Goal: Task Accomplishment & Management: Manage account settings

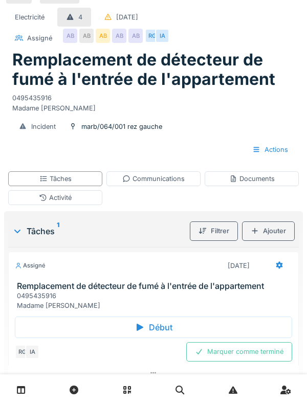
scroll to position [17, 0]
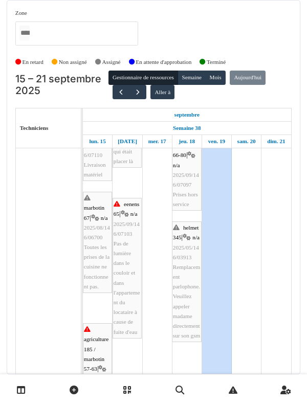
scroll to position [725, 0]
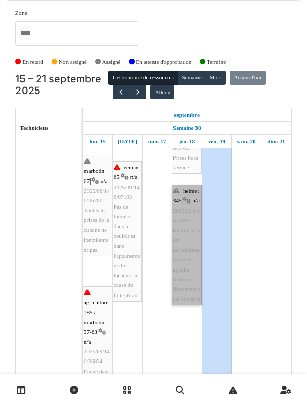
click at [192, 227] on link "helmet 345 | n/a 2025/05/146/03913 Remplacement parlophone. Veuillez appeler ma…" at bounding box center [187, 245] width 30 height 121
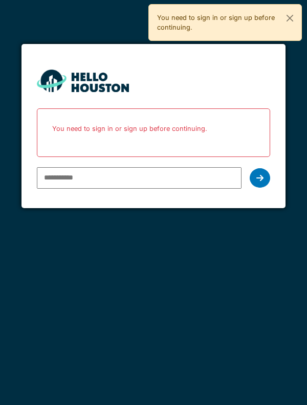
click at [62, 175] on input "email" at bounding box center [139, 177] width 205 height 21
type input "**********"
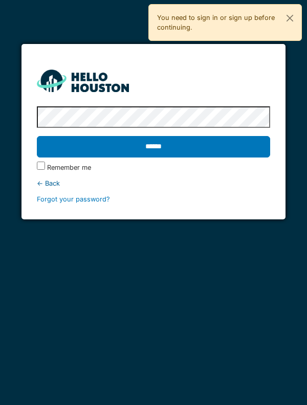
click at [237, 143] on input "******" at bounding box center [154, 146] width 234 height 21
click at [62, 142] on input "******" at bounding box center [154, 146] width 234 height 21
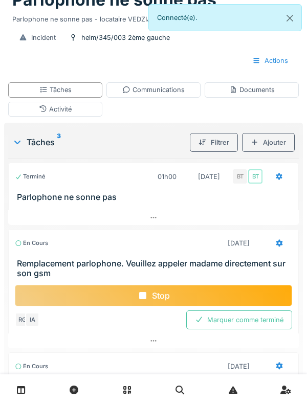
scroll to position [53, 0]
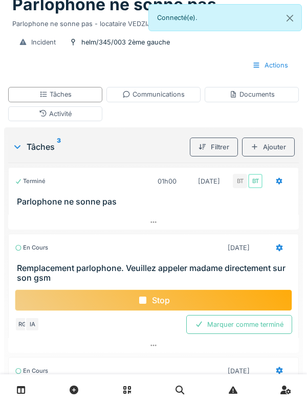
click at [30, 121] on div "Activité" at bounding box center [55, 113] width 94 height 15
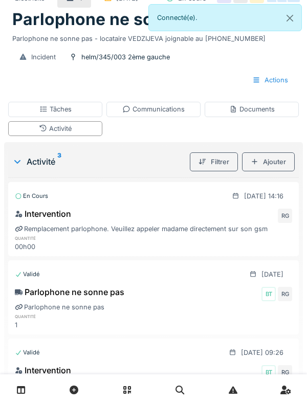
scroll to position [39, 0]
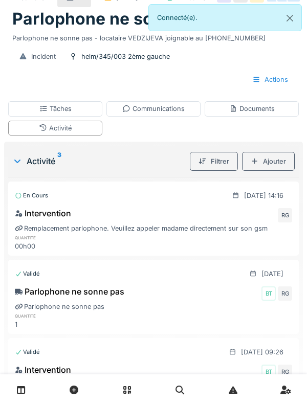
click at [278, 171] on div "Ajouter" at bounding box center [268, 161] width 53 height 19
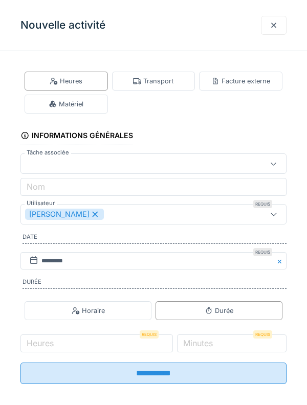
click at [165, 90] on div "Transport" at bounding box center [153, 81] width 83 height 19
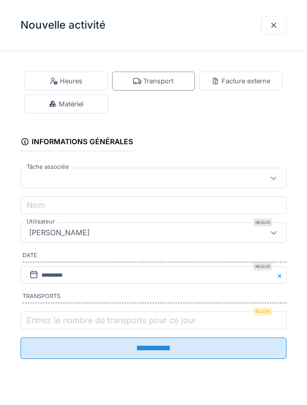
click at [101, 325] on label "Entrez le nombre de transports pour ce jour" at bounding box center [111, 320] width 173 height 12
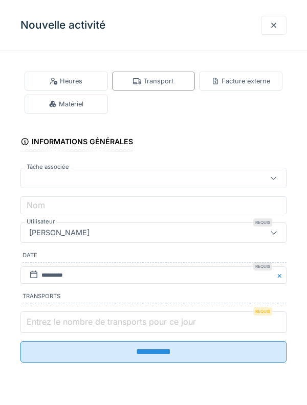
click at [101, 325] on input "Entrez le nombre de transports pour ce jour" at bounding box center [153, 322] width 266 height 21
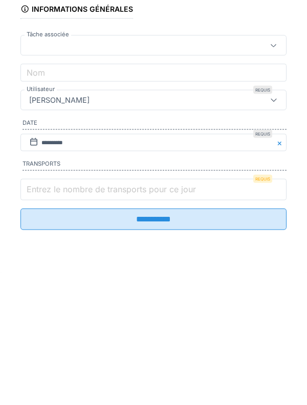
scroll to position [129, 0]
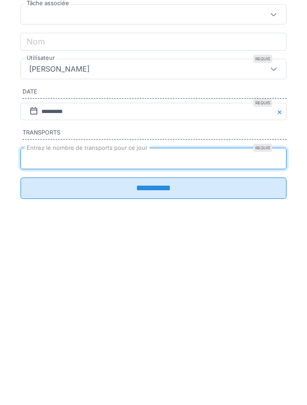
type input "*"
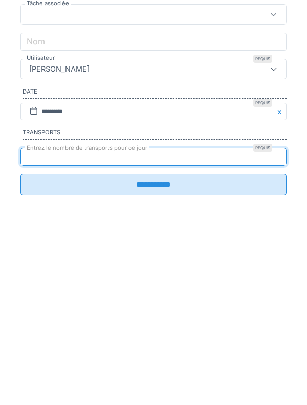
click at [164, 354] on input "**********" at bounding box center [153, 348] width 266 height 21
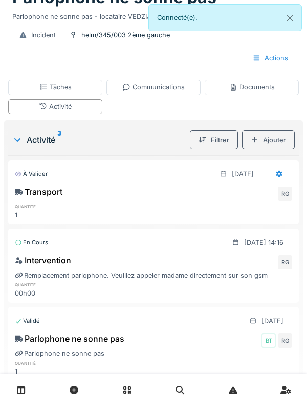
scroll to position [56, 0]
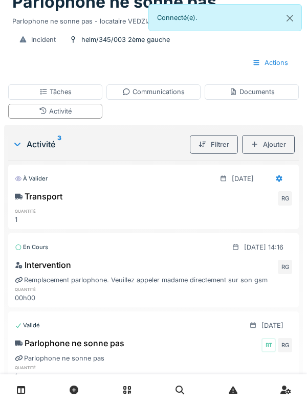
click at [26, 97] on div "Tâches" at bounding box center [55, 91] width 94 height 15
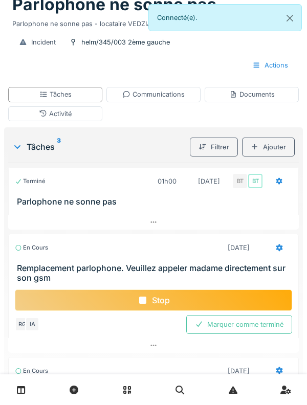
click at [191, 93] on div "Communications" at bounding box center [153, 94] width 94 height 15
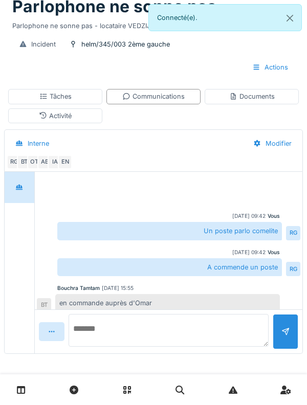
click at [209, 324] on textarea at bounding box center [169, 330] width 200 height 33
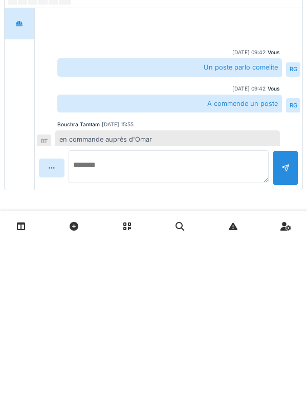
type textarea "*"
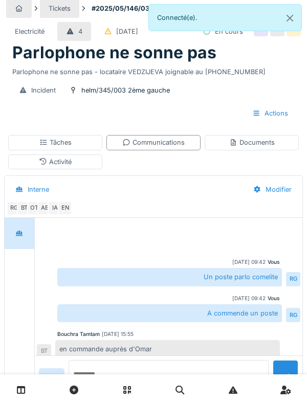
scroll to position [0, 0]
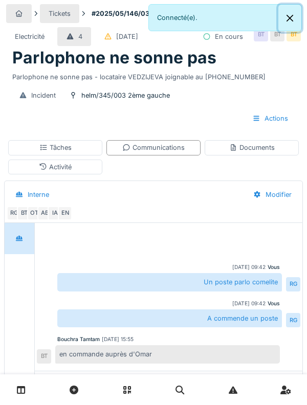
click at [286, 24] on button "Close" at bounding box center [289, 18] width 23 height 27
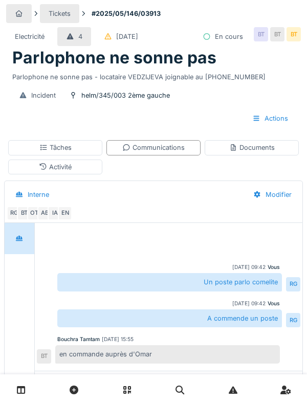
click at [34, 154] on div "Tâches" at bounding box center [55, 147] width 94 height 15
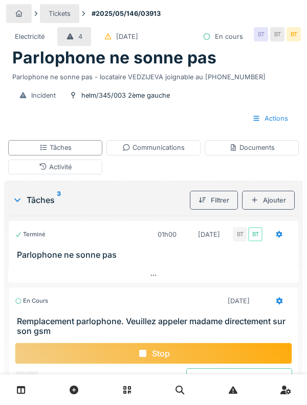
click at [226, 349] on div "Stop" at bounding box center [153, 353] width 277 height 21
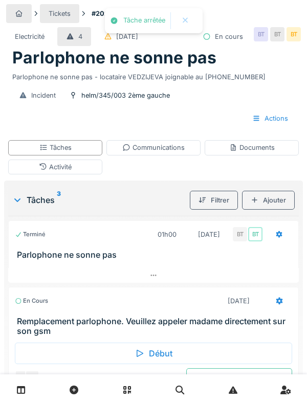
click at [163, 141] on div "Communications" at bounding box center [153, 147] width 94 height 15
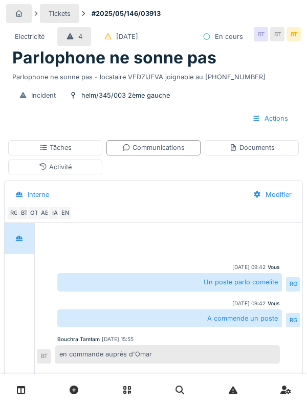
click at [35, 187] on div "Interne" at bounding box center [32, 194] width 51 height 19
click at [27, 163] on div "Activité" at bounding box center [55, 167] width 94 height 15
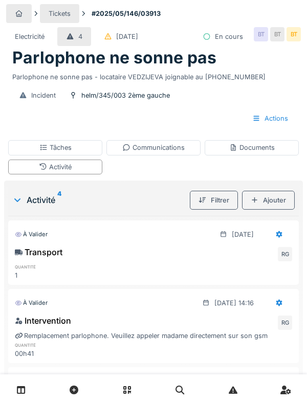
click at [270, 153] on div "Documents" at bounding box center [252, 147] width 94 height 15
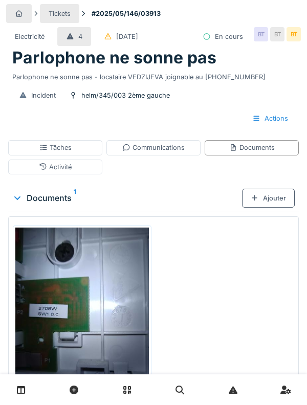
click at [181, 148] on div "Communications" at bounding box center [153, 148] width 62 height 10
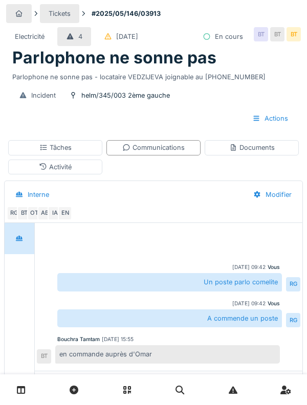
click at [29, 143] on div "Tâches" at bounding box center [55, 147] width 94 height 15
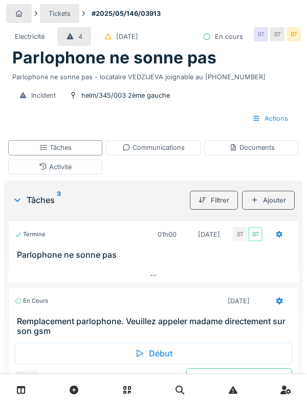
click at [33, 169] on div "Activité" at bounding box center [55, 167] width 94 height 15
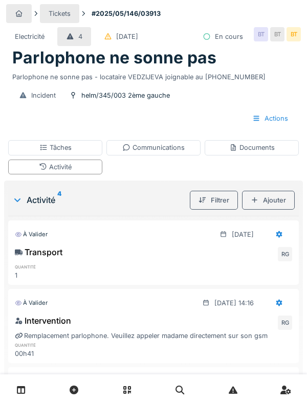
click at [26, 154] on div "Tâches" at bounding box center [55, 147] width 94 height 15
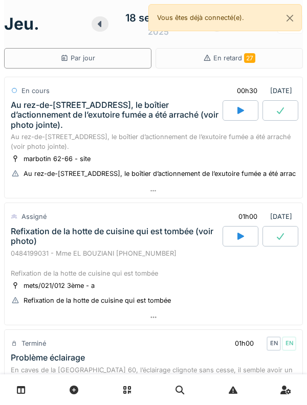
click at [32, 112] on div "Au rez-de-[STREET_ADDRESS], le boîtier d’actionnement de l’exutoire fumée a été…" at bounding box center [116, 115] width 210 height 30
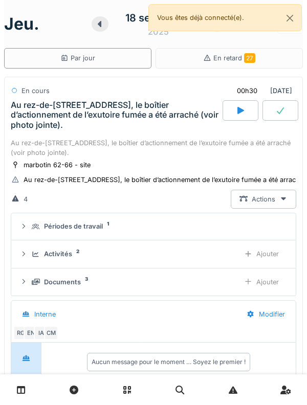
scroll to position [36, 0]
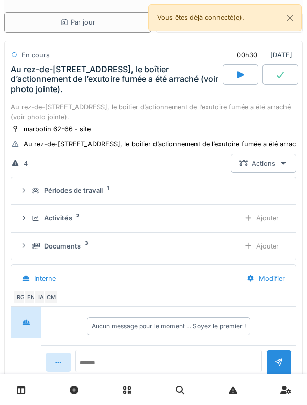
click at [37, 194] on icon at bounding box center [36, 191] width 8 height 7
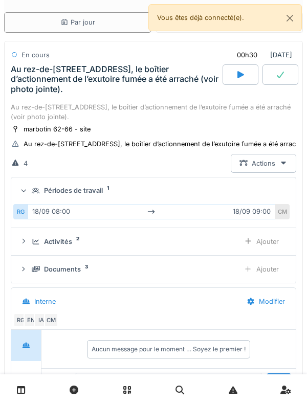
click at [37, 194] on icon at bounding box center [36, 191] width 8 height 7
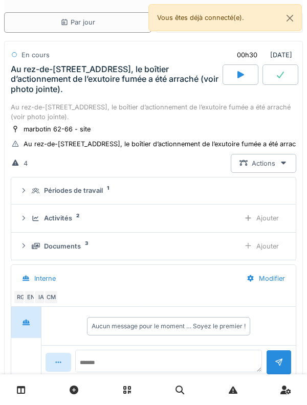
click at [41, 223] on div "Activités 2" at bounding box center [132, 218] width 200 height 10
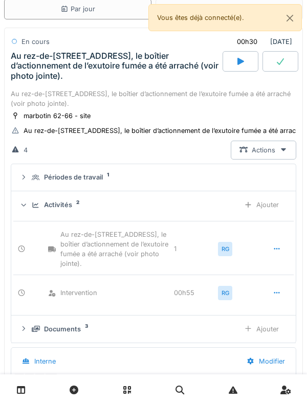
scroll to position [57, 0]
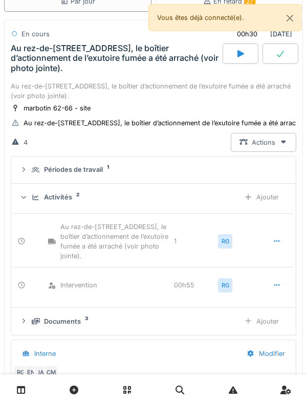
click at [39, 201] on icon at bounding box center [36, 197] width 8 height 7
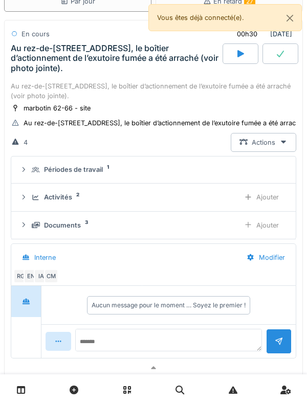
click at [36, 180] on summary "Périodes de travail 1" at bounding box center [153, 170] width 276 height 19
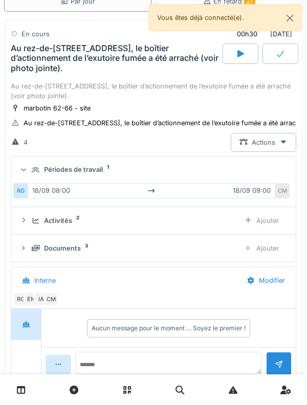
click at [33, 173] on icon at bounding box center [36, 170] width 8 height 7
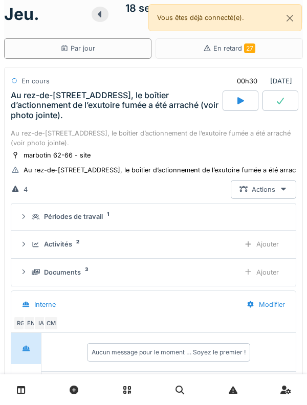
scroll to position [0, 0]
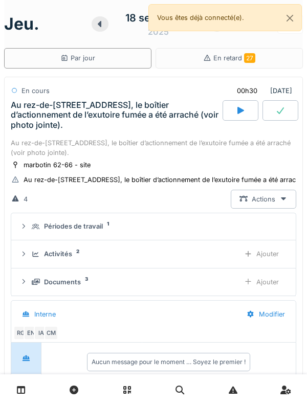
click at [30, 139] on div "Au rez-de-[STREET_ADDRESS], le boîtier d’actionnement de l’exutoire fumée a été…" at bounding box center [153, 147] width 285 height 19
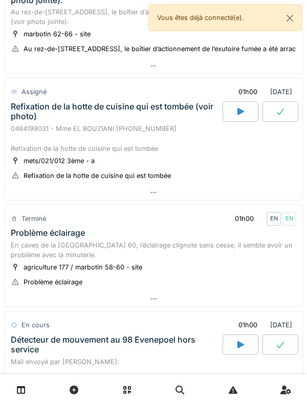
click at [24, 136] on div "0484199031 - Mme EL BOUZIANI [PHONE_NUMBER] Refixation de la hotte de cuisine q…" at bounding box center [153, 139] width 285 height 30
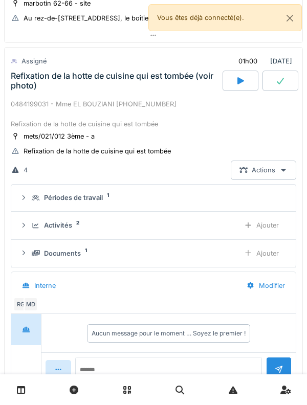
scroll to position [171, 0]
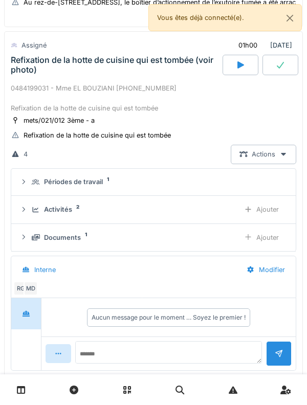
click at [39, 186] on icon at bounding box center [36, 182] width 8 height 7
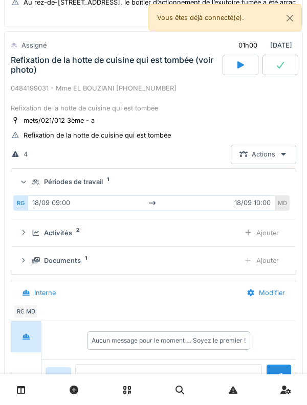
click at [38, 186] on icon at bounding box center [36, 182] width 8 height 7
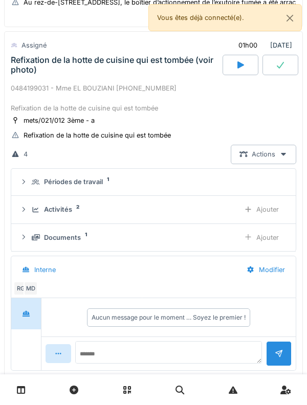
click at [33, 212] on icon at bounding box center [36, 210] width 7 height 6
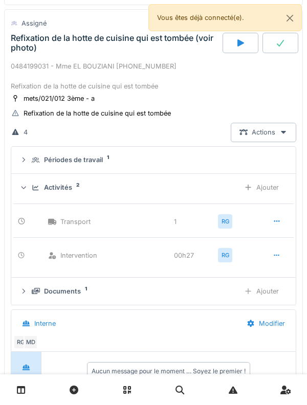
scroll to position [199, 0]
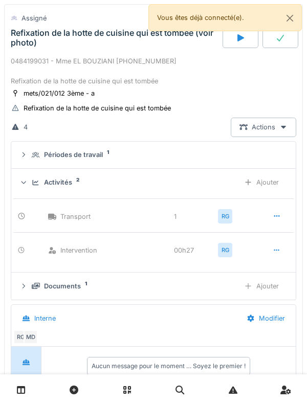
click at [35, 187] on div "Activités 2" at bounding box center [132, 183] width 200 height 10
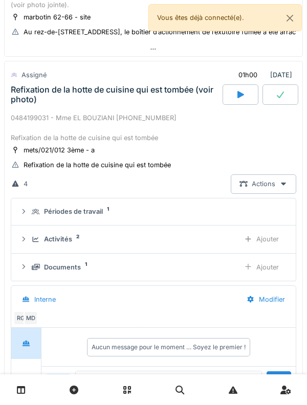
scroll to position [141, 0]
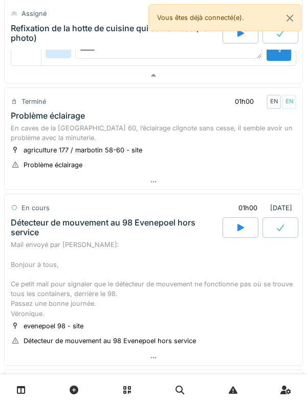
click at [29, 135] on div "En caves de la [GEOGRAPHIC_DATA] 60, l’éclairage clignote sans cesse, il semble…" at bounding box center [153, 132] width 285 height 19
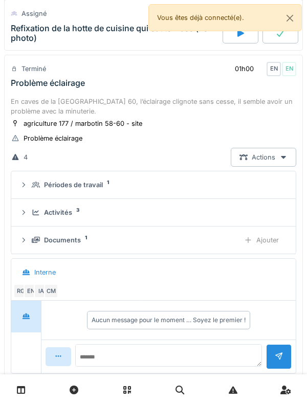
scroll to position [533, 0]
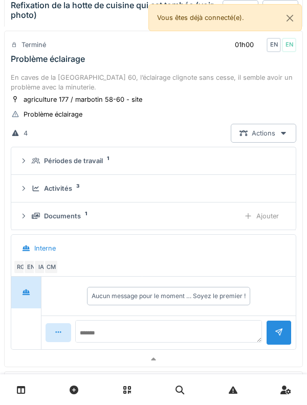
click at [39, 162] on summary "Périodes de travail 1" at bounding box center [153, 160] width 276 height 19
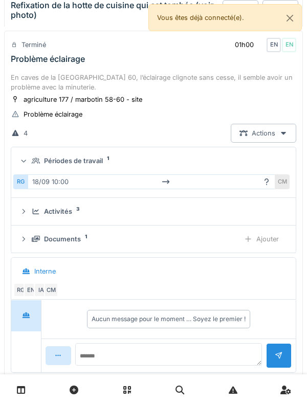
click at [37, 164] on icon at bounding box center [36, 161] width 8 height 7
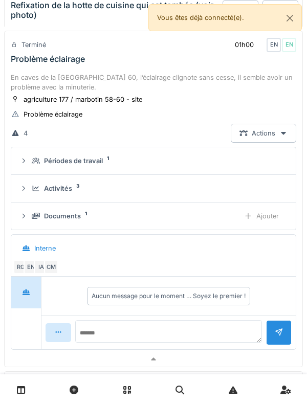
click at [34, 198] on summary "Activités 3" at bounding box center [153, 188] width 276 height 19
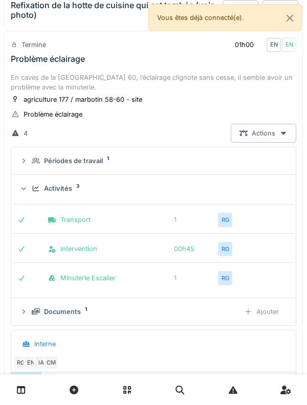
click at [40, 192] on summary "Activités 3" at bounding box center [153, 188] width 276 height 19
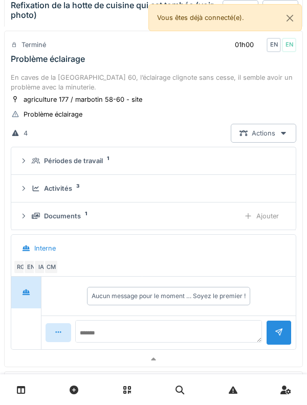
click at [36, 164] on icon at bounding box center [36, 161] width 8 height 7
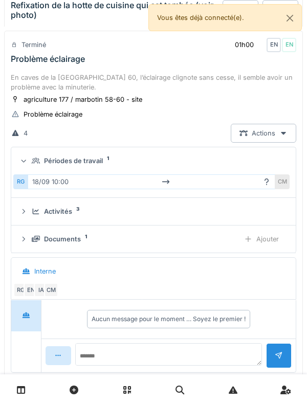
click at [39, 164] on icon at bounding box center [36, 161] width 8 height 7
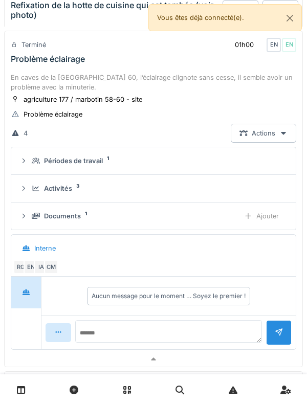
click at [34, 193] on div "Activités 3" at bounding box center [158, 189] width 252 height 10
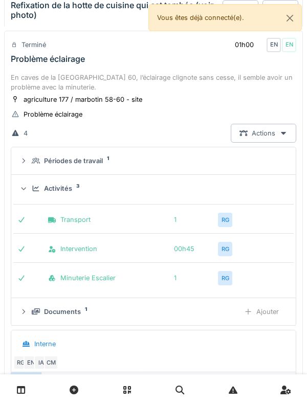
click at [33, 191] on icon at bounding box center [36, 189] width 7 height 6
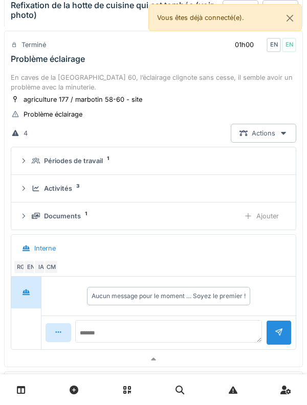
click at [35, 164] on icon at bounding box center [36, 161] width 8 height 7
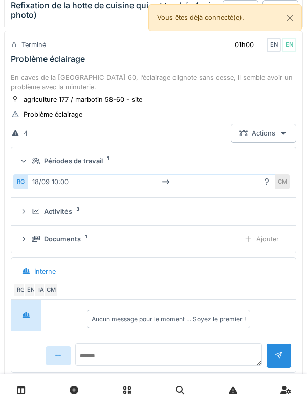
click at [31, 166] on div "Périodes de travail 1" at bounding box center [153, 161] width 268 height 10
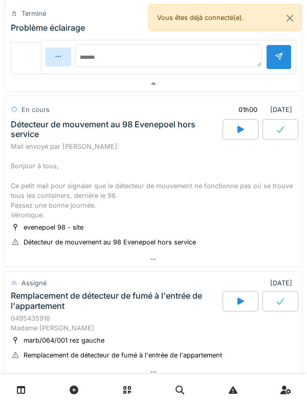
click at [26, 134] on div "Détecteur de mouvement au 98 Evenepoel hors service" at bounding box center [116, 129] width 210 height 19
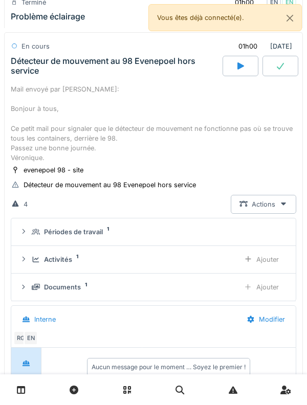
click at [30, 145] on div "Mail envoyé par [PERSON_NAME]: Bonjour à tous, Ce petit mail pour signaler que …" at bounding box center [153, 123] width 285 height 79
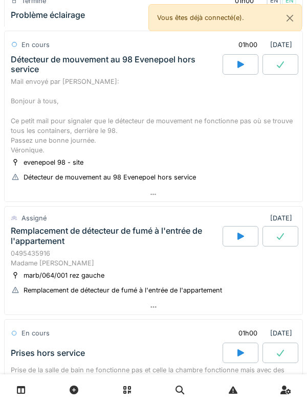
click at [25, 123] on div "Mail envoyé par [PERSON_NAME]: Bonjour à tous, Ce petit mail pour signaler que …" at bounding box center [153, 116] width 285 height 79
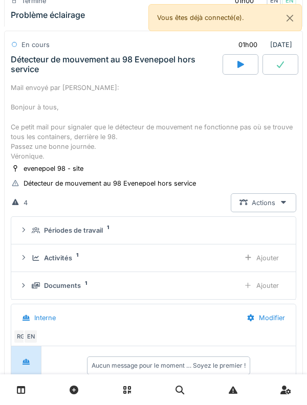
click at [52, 235] on div "Périodes de travail" at bounding box center [73, 231] width 59 height 10
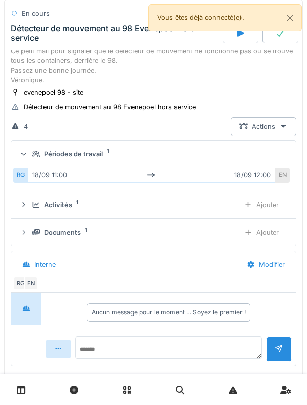
scroll to position [952, 0]
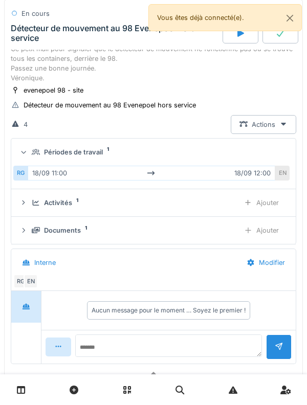
click at [38, 206] on icon at bounding box center [36, 203] width 8 height 7
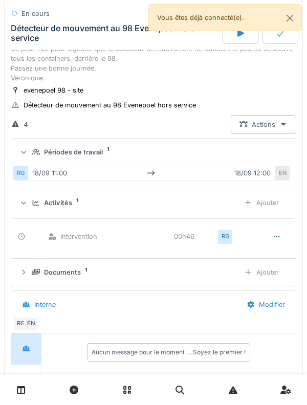
click at [267, 212] on div "Ajouter" at bounding box center [261, 202] width 52 height 19
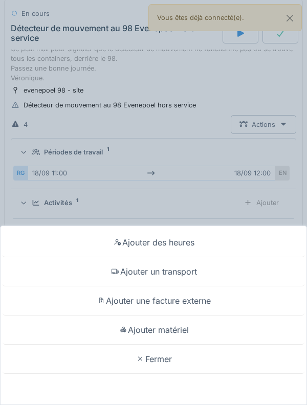
click at [113, 272] on icon at bounding box center [115, 272] width 7 height 6
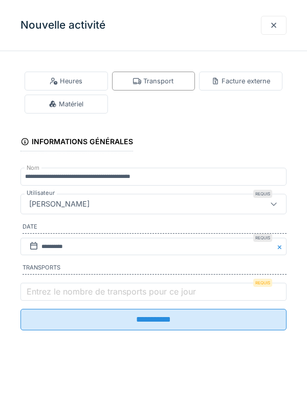
click at [60, 292] on label "Entrez le nombre de transports pour ce jour" at bounding box center [111, 291] width 173 height 12
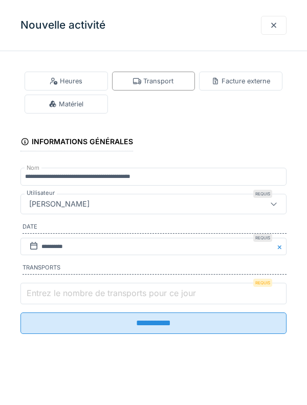
click at [60, 292] on input "Entrez le nombre de transports pour ce jour" at bounding box center [153, 293] width 266 height 21
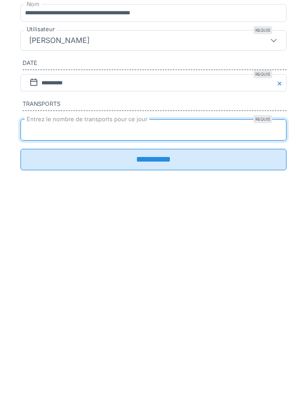
type input "*"
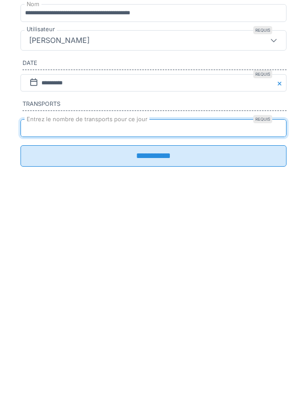
click at [256, 331] on input "**********" at bounding box center [153, 319] width 266 height 21
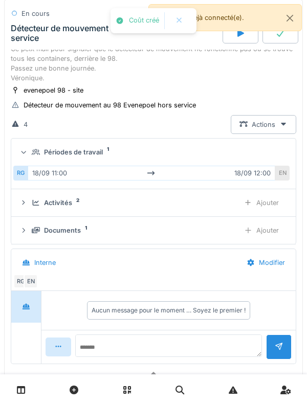
click at [25, 212] on div "Activités 2 Ajouter" at bounding box center [153, 202] width 268 height 19
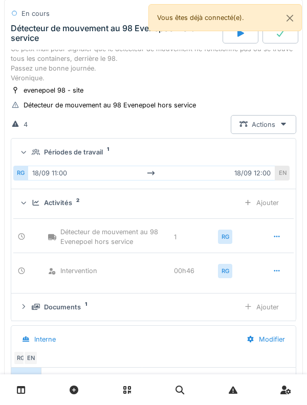
click at [31, 212] on div "Activités 2 Ajouter" at bounding box center [153, 202] width 268 height 19
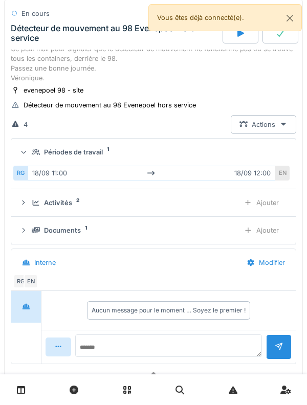
click at [33, 208] on div "Activités 2" at bounding box center [132, 203] width 200 height 10
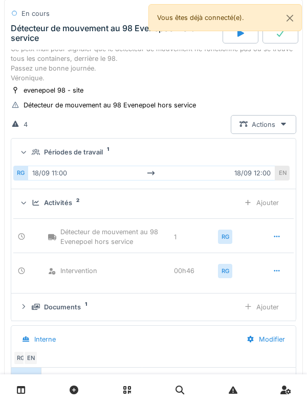
click at [31, 212] on div "Activités 2 Ajouter" at bounding box center [153, 202] width 268 height 19
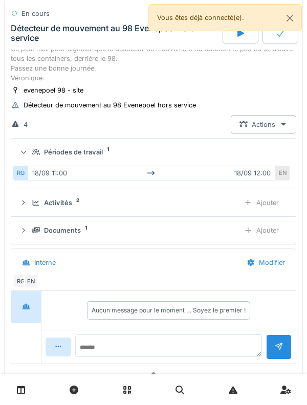
click at [34, 156] on icon at bounding box center [36, 152] width 8 height 7
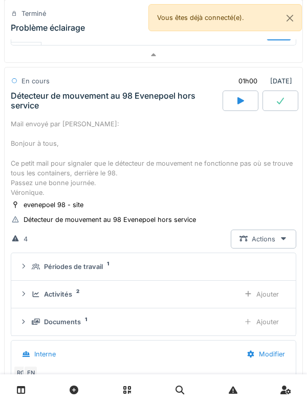
click at [34, 167] on div "Mail envoyé par [PERSON_NAME]: Bonjour à tous, Ce petit mail pour signaler que …" at bounding box center [153, 158] width 285 height 79
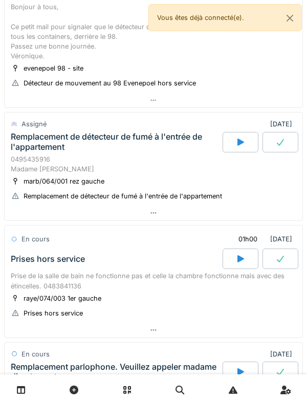
scroll to position [974, 0]
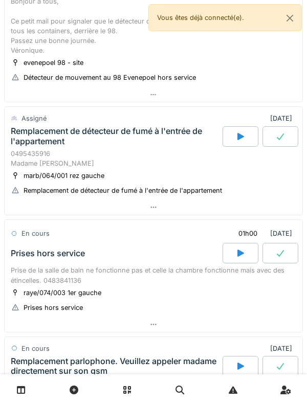
click at [27, 146] on div "Remplacement de détecteur de fumé à l'entrée de l'appartement" at bounding box center [116, 135] width 210 height 19
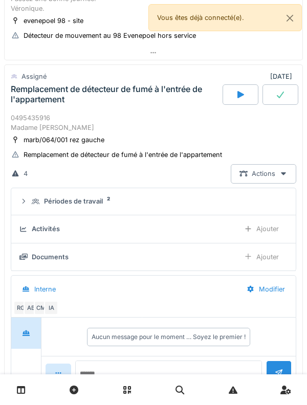
scroll to position [1060, 0]
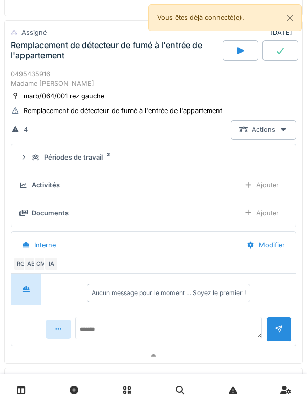
click at [29, 190] on div "Activités" at bounding box center [125, 185] width 212 height 10
click at [33, 162] on div "Périodes de travail 2" at bounding box center [158, 157] width 252 height 10
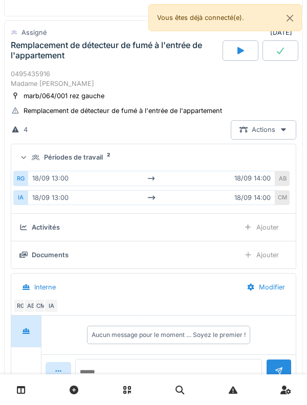
click at [33, 161] on icon at bounding box center [36, 158] width 8 height 7
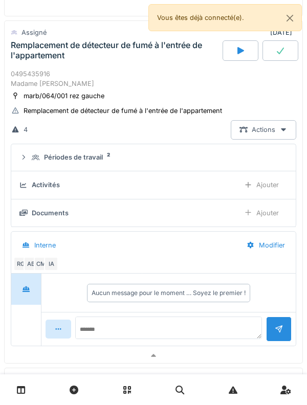
click at [269, 223] on div "Ajouter" at bounding box center [261, 213] width 52 height 19
click at [36, 60] on div "Remplacement de détecteur de fumé à l'entrée de l'appartement" at bounding box center [116, 49] width 210 height 19
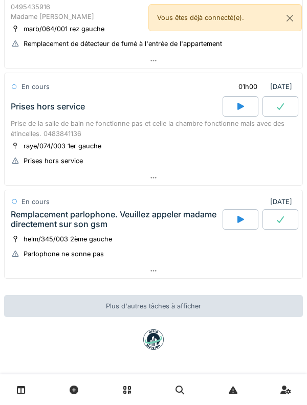
click at [50, 107] on div "Prises hors service" at bounding box center [48, 107] width 74 height 10
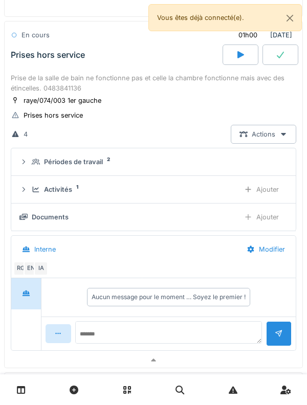
scroll to position [1173, 0]
click at [36, 199] on div "Activités 1 Ajouter" at bounding box center [153, 189] width 268 height 19
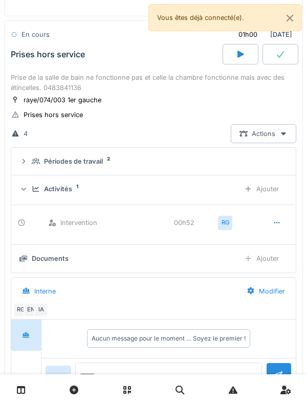
click at [282, 199] on div "Ajouter" at bounding box center [261, 189] width 52 height 19
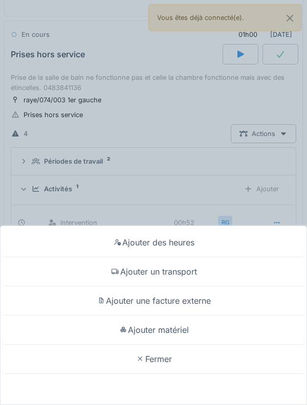
click at [253, 275] on div "Ajouter un transport" at bounding box center [154, 271] width 302 height 29
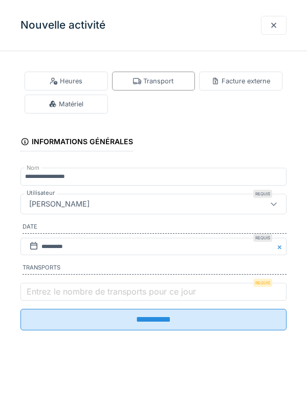
click at [130, 298] on label "Entrez le nombre de transports pour ce jour" at bounding box center [111, 291] width 173 height 12
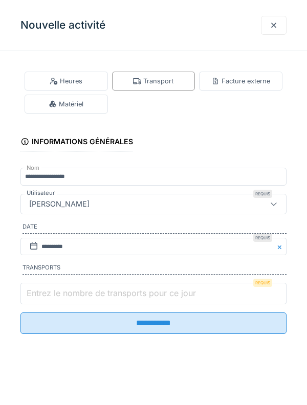
click at [130, 299] on input "Entrez le nombre de transports pour ce jour" at bounding box center [153, 293] width 266 height 21
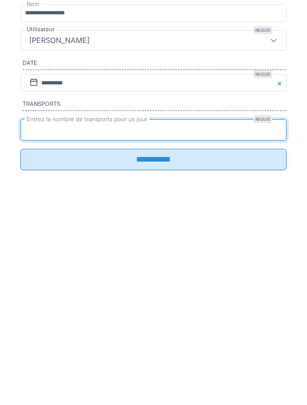
type input "*"
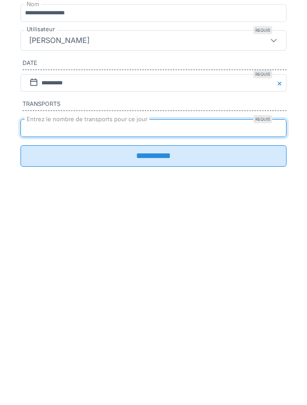
click at [195, 331] on input "**********" at bounding box center [153, 319] width 266 height 21
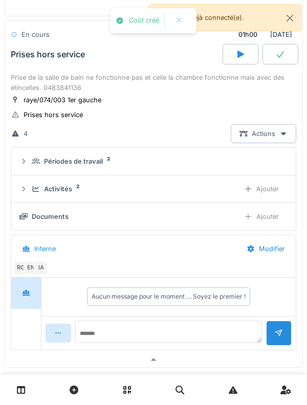
click at [40, 194] on div "Activités 2" at bounding box center [132, 189] width 200 height 10
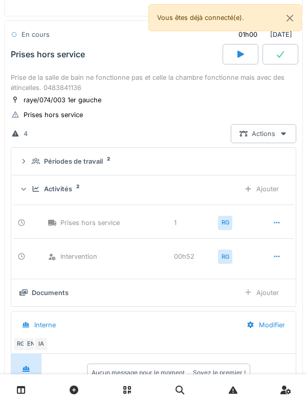
click at [40, 194] on div "Activités 2" at bounding box center [132, 189] width 200 height 10
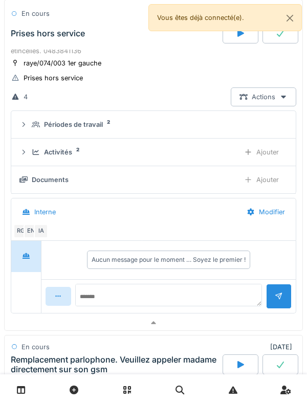
scroll to position [1211, 0]
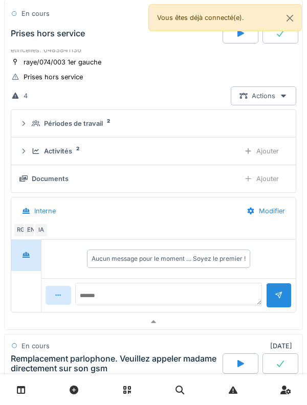
click at [28, 128] on div "Périodes de travail 2" at bounding box center [153, 124] width 268 height 10
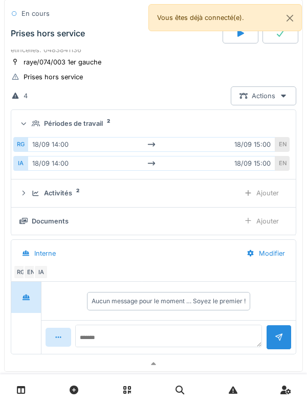
click at [36, 127] on icon at bounding box center [36, 124] width 8 height 6
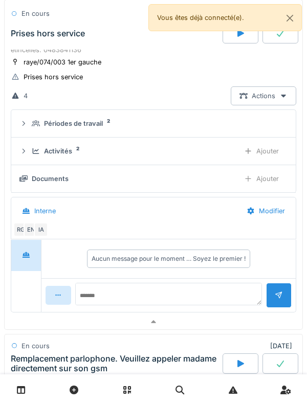
click at [31, 133] on summary "Périodes de travail 2" at bounding box center [153, 123] width 276 height 19
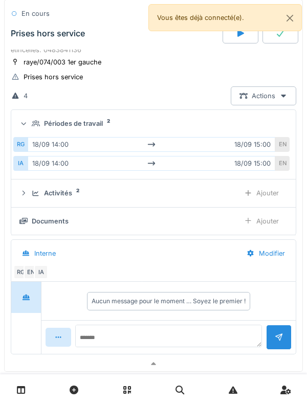
click at [36, 133] on summary "Périodes de travail 2" at bounding box center [153, 123] width 276 height 19
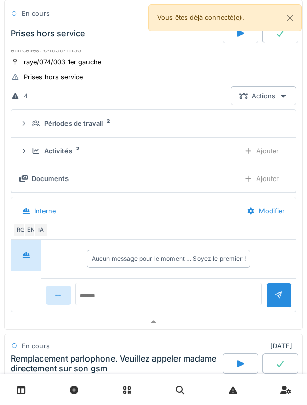
click at [43, 156] on div "Activités 2" at bounding box center [132, 151] width 200 height 10
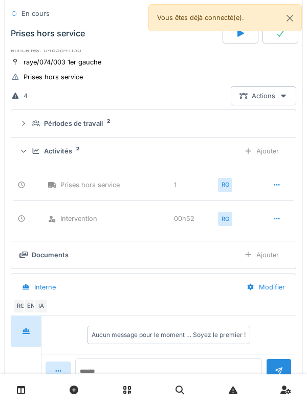
click at [45, 156] on div "Activités" at bounding box center [58, 151] width 28 height 10
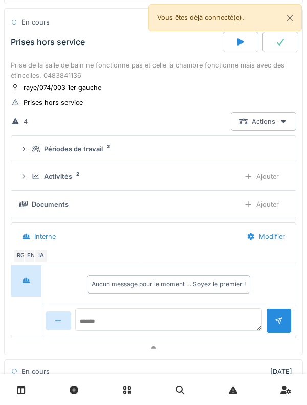
scroll to position [1184, 0]
click at [272, 214] on div "Ajouter" at bounding box center [261, 204] width 52 height 19
click at [38, 187] on div "Activités 2 Ajouter" at bounding box center [153, 177] width 268 height 19
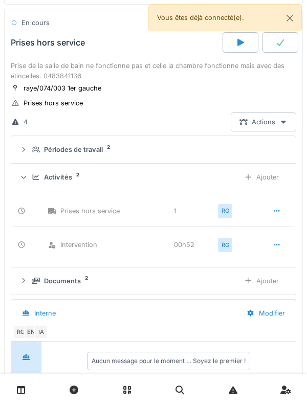
click at [34, 181] on icon at bounding box center [36, 177] width 8 height 7
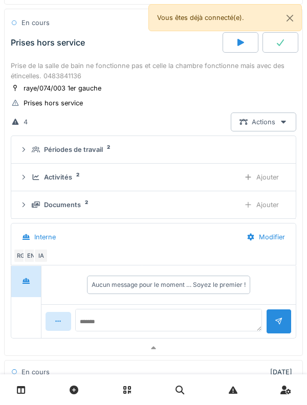
click at [38, 153] on icon at bounding box center [36, 150] width 8 height 6
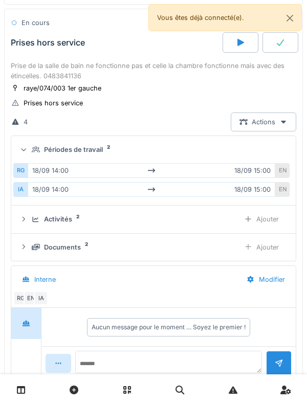
click at [38, 155] on div "Périodes de travail 2" at bounding box center [158, 150] width 252 height 10
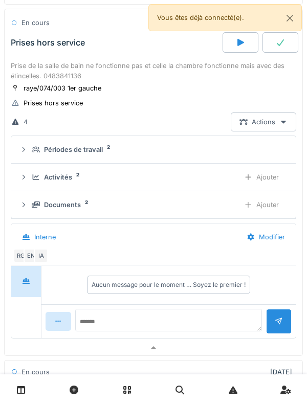
click at [38, 208] on icon at bounding box center [36, 205] width 8 height 6
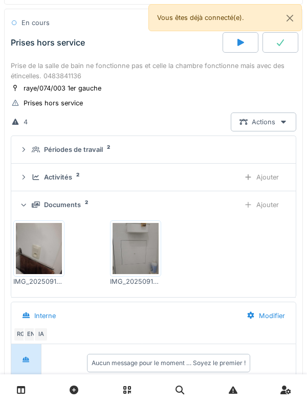
click at [35, 208] on icon at bounding box center [36, 205] width 8 height 6
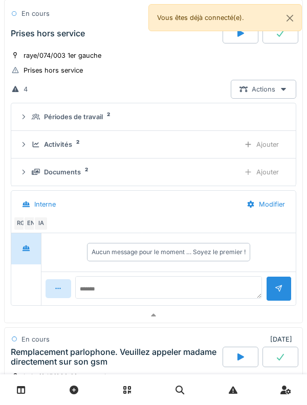
scroll to position [1208, 0]
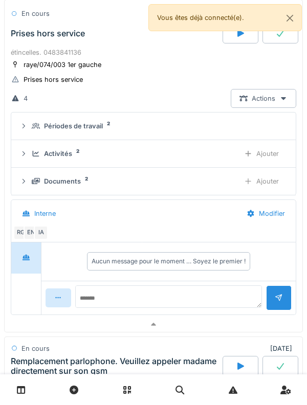
click at [32, 163] on div "Activités 2 Ajouter" at bounding box center [153, 153] width 268 height 19
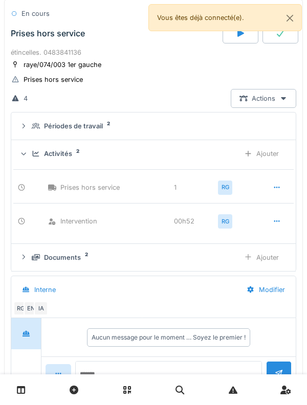
click at [38, 157] on icon at bounding box center [36, 154] width 7 height 6
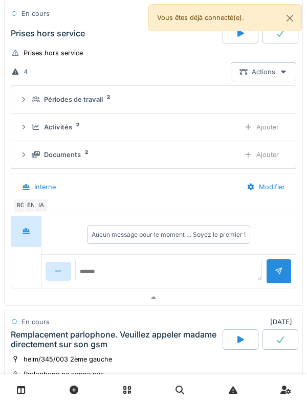
scroll to position [1240, 0]
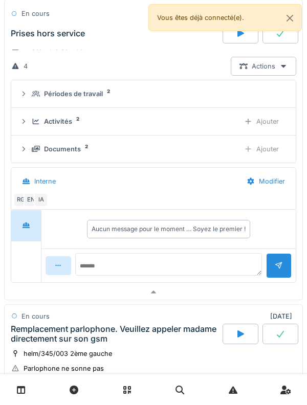
click at [30, 131] on div "Activités 2 Ajouter" at bounding box center [153, 121] width 268 height 19
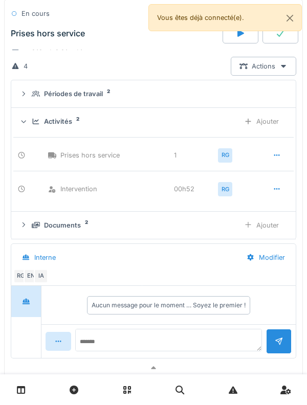
click at [34, 131] on div "Activités 2 Ajouter" at bounding box center [153, 121] width 268 height 19
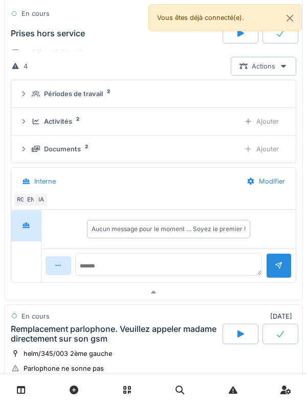
click at [31, 131] on div "Activités 2 Ajouter" at bounding box center [153, 121] width 268 height 19
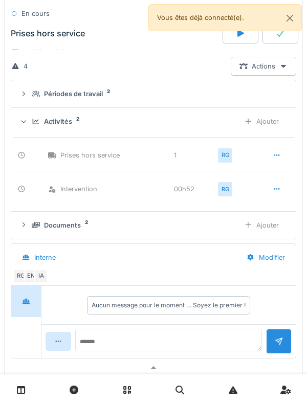
click at [31, 131] on div "Activités 2 Ajouter" at bounding box center [153, 121] width 268 height 19
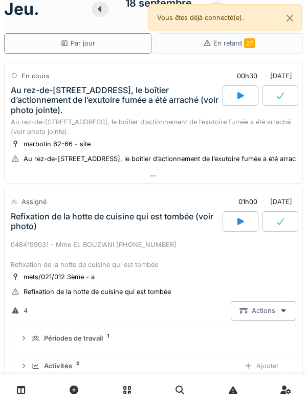
scroll to position [0, 0]
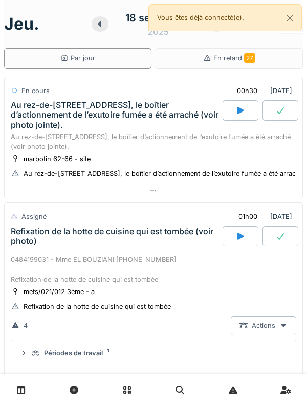
click at [36, 246] on div "Refixation de la hotte de cuisine qui est tombée (voir photo)" at bounding box center [116, 236] width 210 height 19
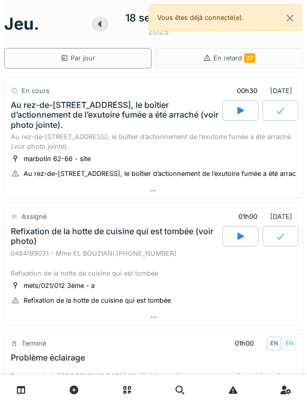
click at [37, 112] on div "Au rez-de-[STREET_ADDRESS], le boîtier d’actionnement de l’exutoire fumée a été…" at bounding box center [116, 115] width 210 height 30
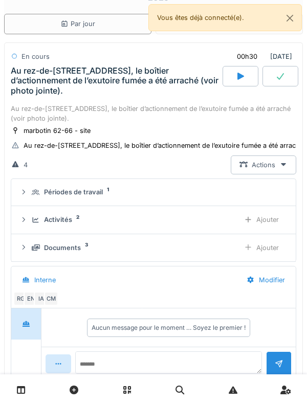
scroll to position [36, 0]
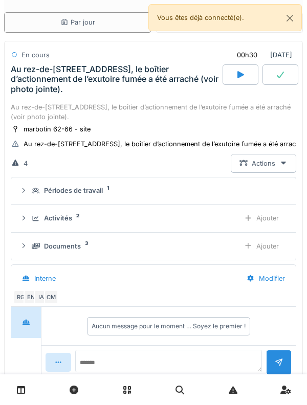
click at [45, 223] on div "Activités" at bounding box center [58, 218] width 28 height 10
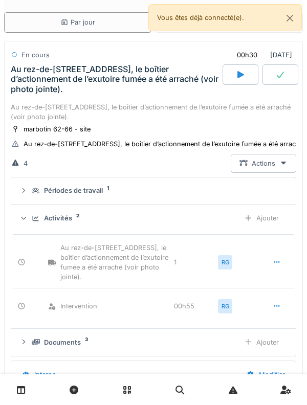
click at [36, 221] on div "Activités 2 Ajouter" at bounding box center [153, 218] width 268 height 19
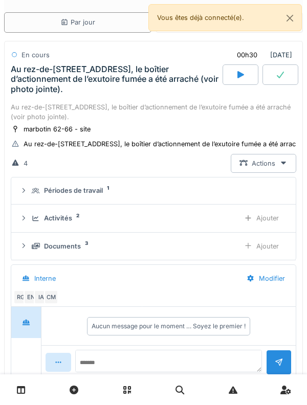
click at [38, 78] on div "Au rez-de-[STREET_ADDRESS], le boîtier d’actionnement de l’exutoire fumée a été…" at bounding box center [116, 79] width 210 height 30
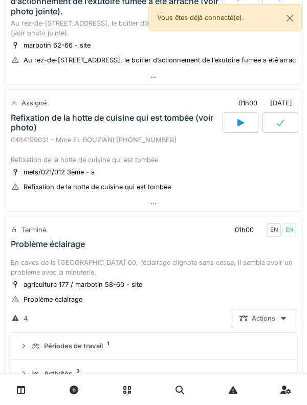
scroll to position [0, 0]
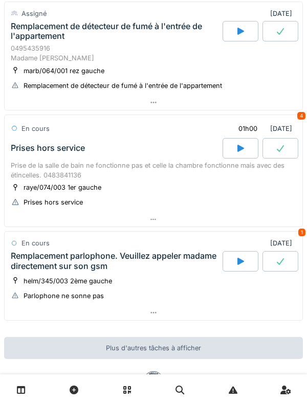
scroll to position [672, 0]
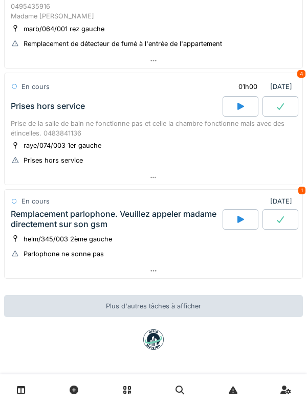
click at [127, 106] on div "Prises hors service" at bounding box center [116, 106] width 214 height 20
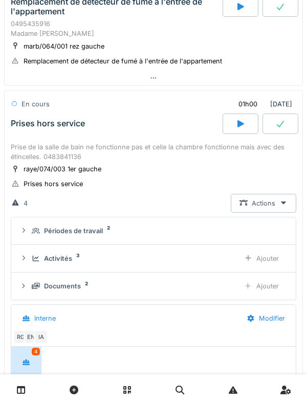
scroll to position [634, 0]
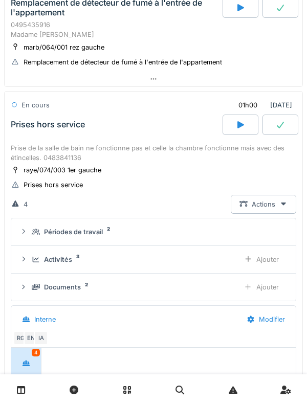
click at [288, 135] on div at bounding box center [280, 125] width 36 height 20
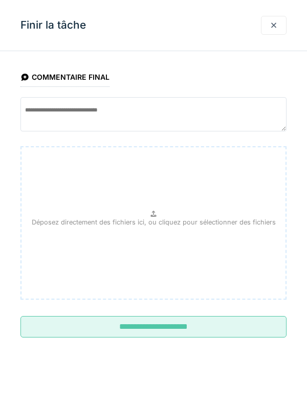
click at [167, 328] on input "**********" at bounding box center [153, 326] width 266 height 21
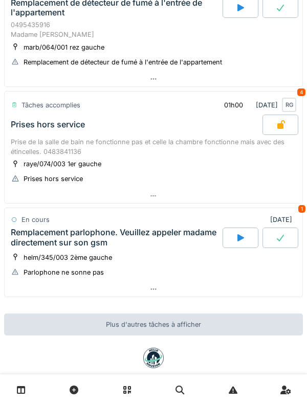
click at [73, 247] on div "Remplacement parlophone. Veuillez appeler madame directement sur son gsm" at bounding box center [116, 237] width 210 height 19
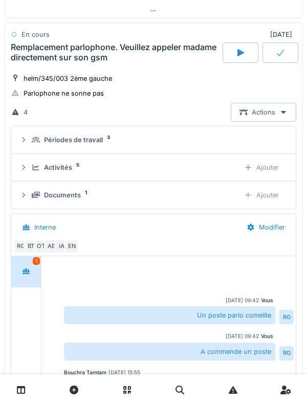
scroll to position [791, 0]
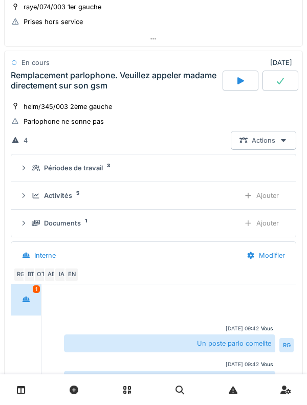
click at [282, 91] on div at bounding box center [280, 81] width 36 height 20
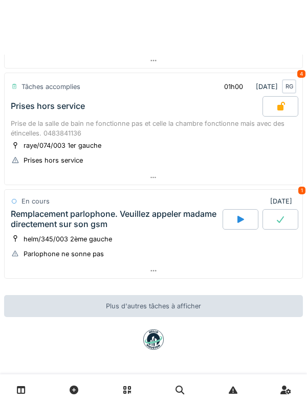
scroll to position [672, 0]
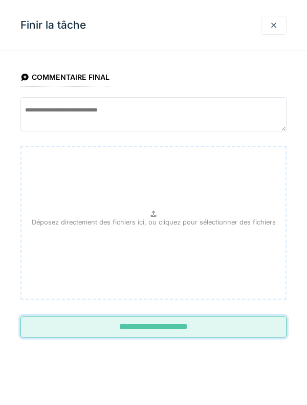
click at [236, 332] on input "**********" at bounding box center [153, 326] width 266 height 21
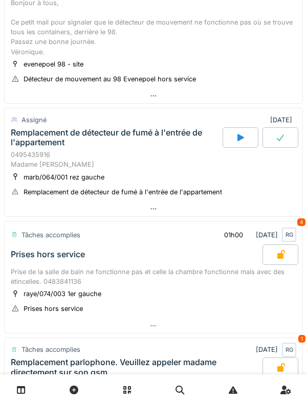
scroll to position [502, 0]
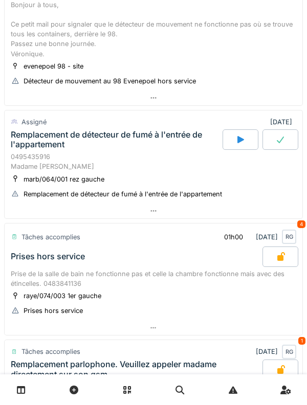
click at [78, 149] on div "Remplacement de détecteur de fumé à l'entrée de l'appartement" at bounding box center [116, 139] width 210 height 19
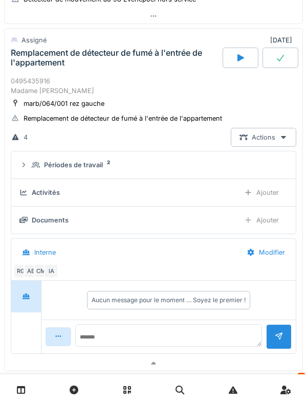
scroll to position [590, 0]
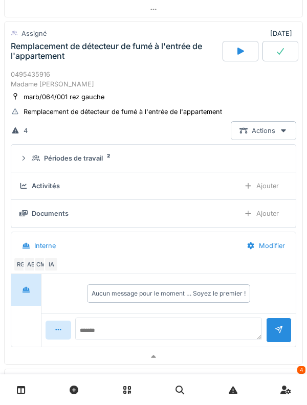
click at [81, 163] on div "Périodes de travail" at bounding box center [73, 158] width 59 height 10
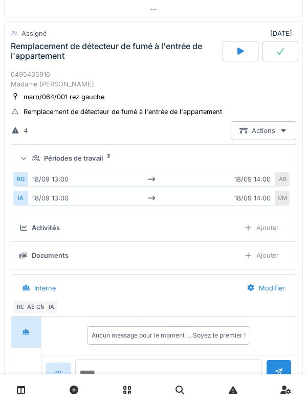
click at [93, 163] on div "Périodes de travail" at bounding box center [73, 158] width 59 height 10
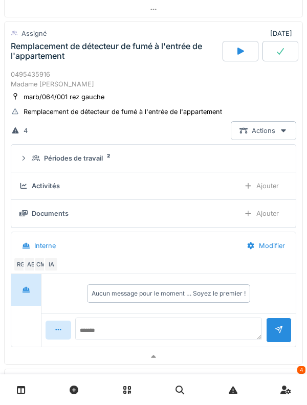
click at [274, 195] on div "Ajouter" at bounding box center [261, 186] width 52 height 19
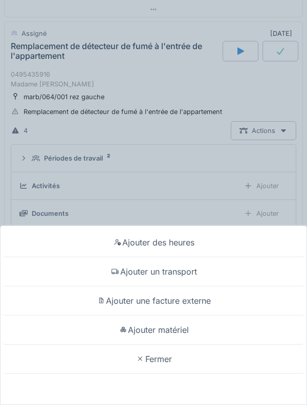
click at [229, 244] on div "Ajouter des heures" at bounding box center [154, 242] width 302 height 29
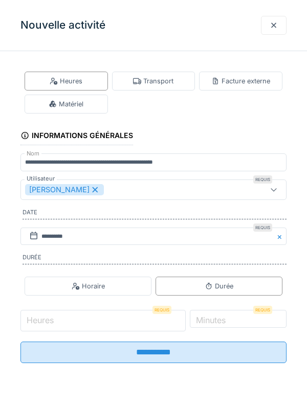
click at [115, 326] on input "Heures" at bounding box center [102, 320] width 165 height 21
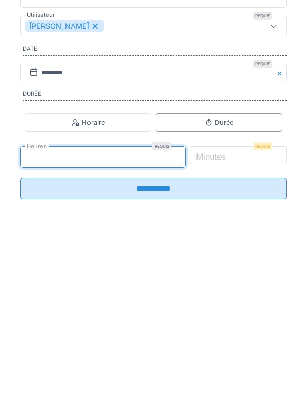
type input "*"
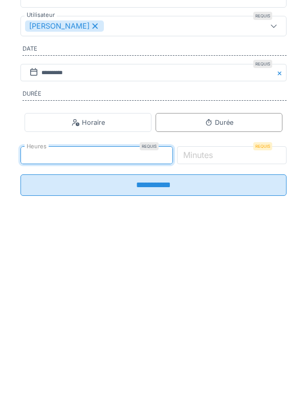
click at [215, 325] on label "Minutes" at bounding box center [198, 319] width 34 height 12
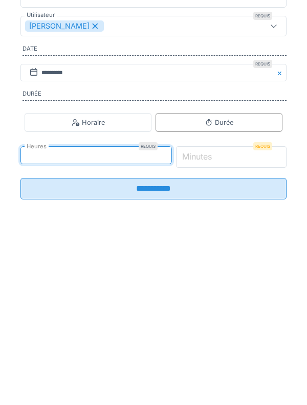
click at [243, 328] on input "*" at bounding box center [231, 320] width 111 height 21
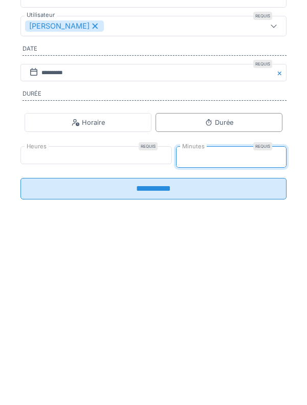
type input "**"
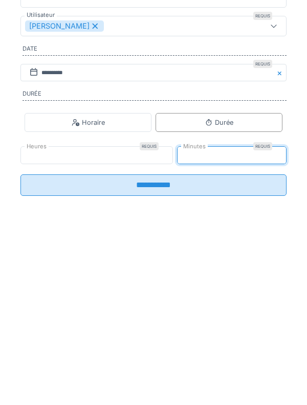
click at [204, 359] on input "**********" at bounding box center [153, 348] width 266 height 21
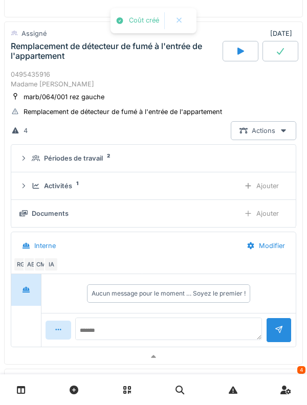
click at [74, 191] on div "Activités 1" at bounding box center [132, 186] width 200 height 10
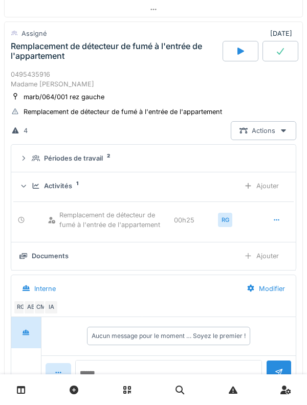
click at [272, 195] on div "Ajouter" at bounding box center [261, 186] width 52 height 19
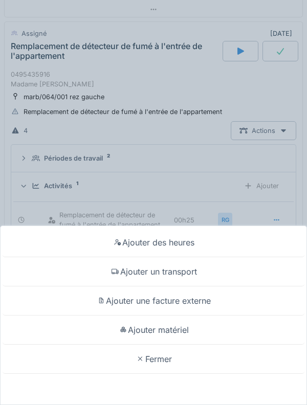
click at [211, 274] on div "Ajouter un transport" at bounding box center [154, 271] width 302 height 29
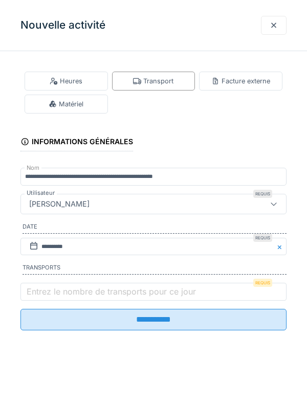
click at [118, 292] on label "Entrez le nombre de transports pour ce jour" at bounding box center [111, 291] width 173 height 12
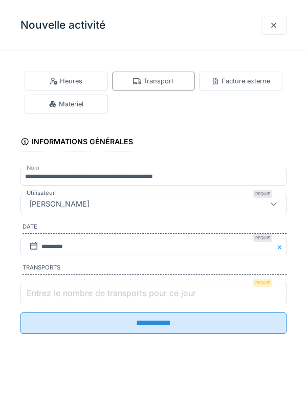
click at [118, 292] on input "Entrez le nombre de transports pour ce jour" at bounding box center [153, 293] width 266 height 21
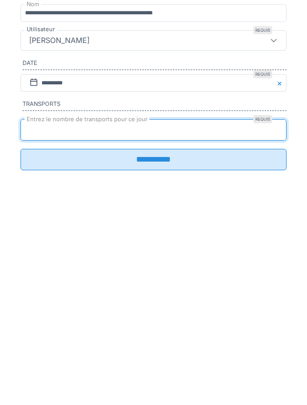
type input "*"
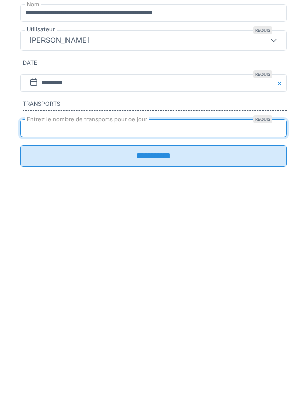
click at [185, 328] on input "**********" at bounding box center [153, 319] width 266 height 21
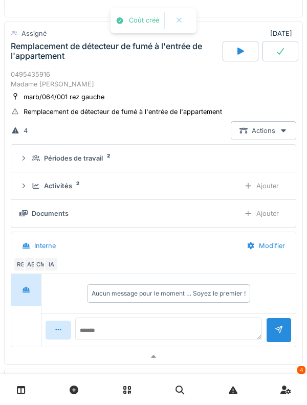
click at [268, 223] on div "Ajouter" at bounding box center [261, 213] width 52 height 19
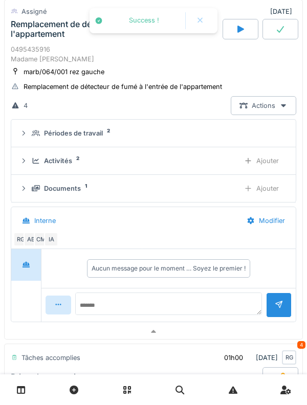
click at [74, 198] on div "Documents 1 Ajouter" at bounding box center [153, 188] width 268 height 19
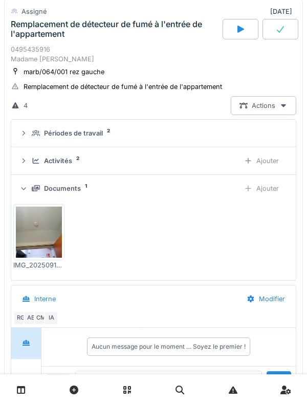
click at [82, 198] on div "Documents 1 Ajouter" at bounding box center [153, 188] width 268 height 19
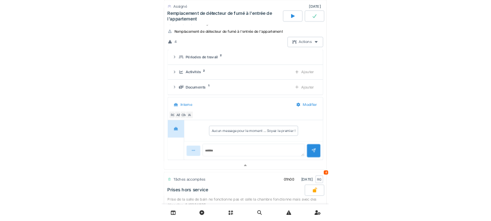
scroll to position [606, 0]
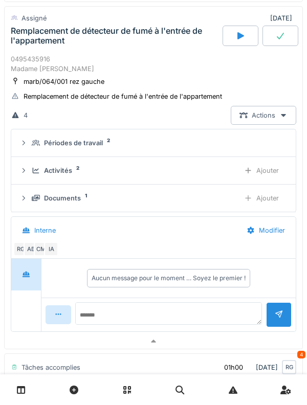
click at [91, 208] on div "Documents 1 Ajouter" at bounding box center [153, 198] width 268 height 19
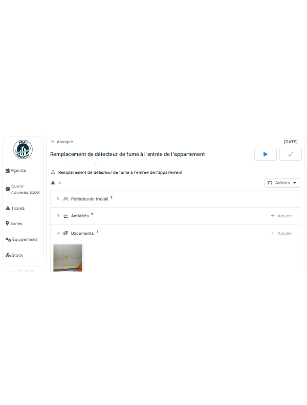
scroll to position [610, 0]
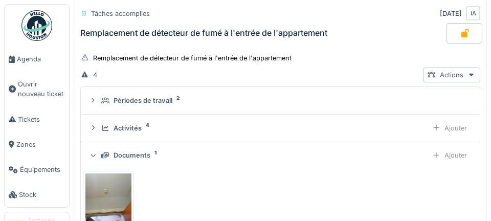
click at [306, 81] on div "0495435916 Madame [PERSON_NAME] marb/064/001 rez gauche Remplacement de détecte…" at bounding box center [280, 188] width 413 height 349
click at [306, 46] on div "Tâches accomplies [DATE] IA Remplacement de détecteur de fumé à l'entrée de l'a…" at bounding box center [280, 24] width 413 height 50
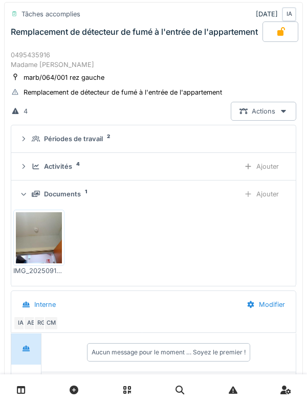
click at [29, 176] on div "Activités 4 Ajouter" at bounding box center [153, 166] width 268 height 19
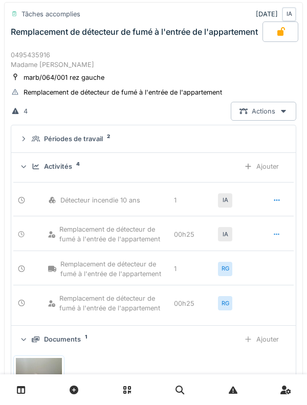
click at [34, 170] on icon at bounding box center [36, 166] width 8 height 7
